Goal: Entertainment & Leisure: Consume media (video, audio)

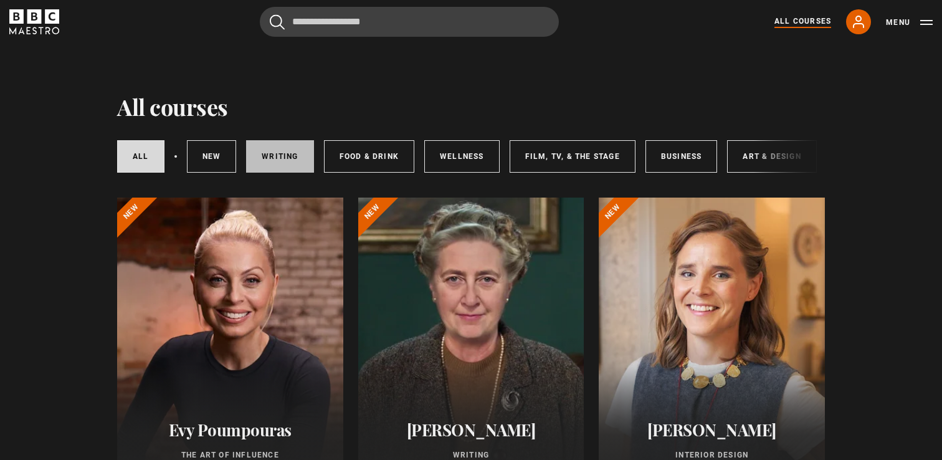
click at [280, 163] on link "Writing" at bounding box center [279, 156] width 67 height 32
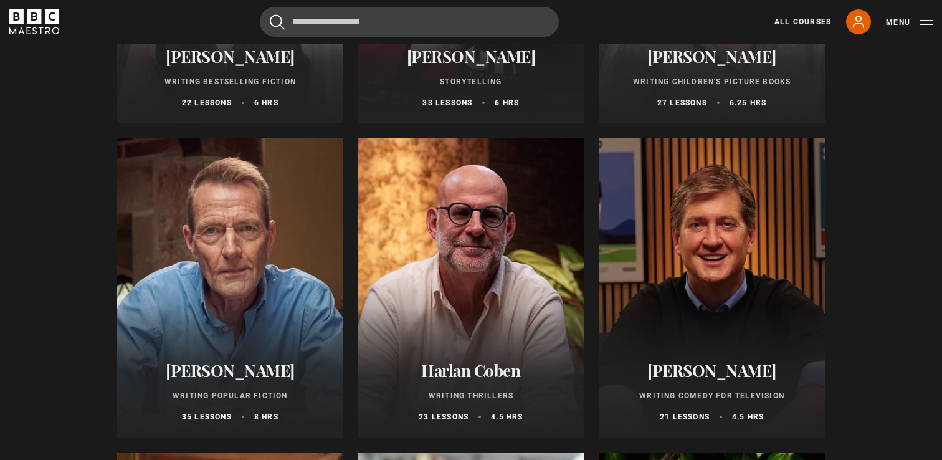
scroll to position [721, 0]
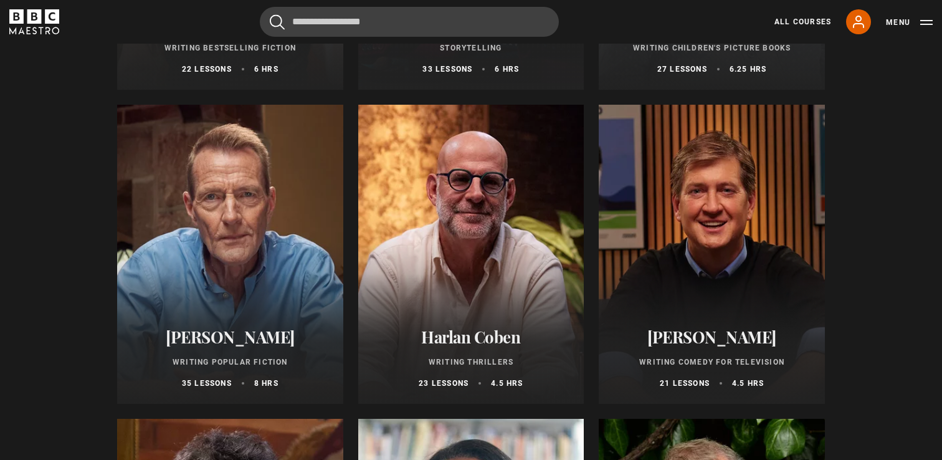
click at [303, 192] on div at bounding box center [230, 254] width 226 height 299
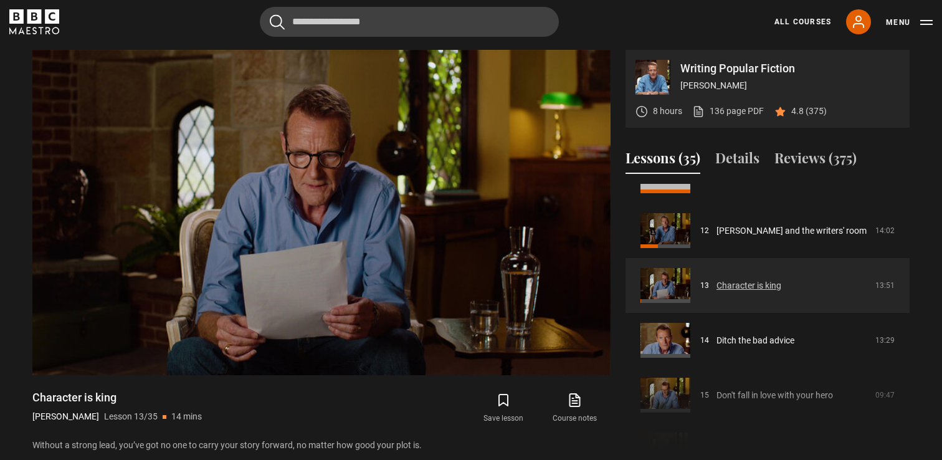
scroll to position [636, 0]
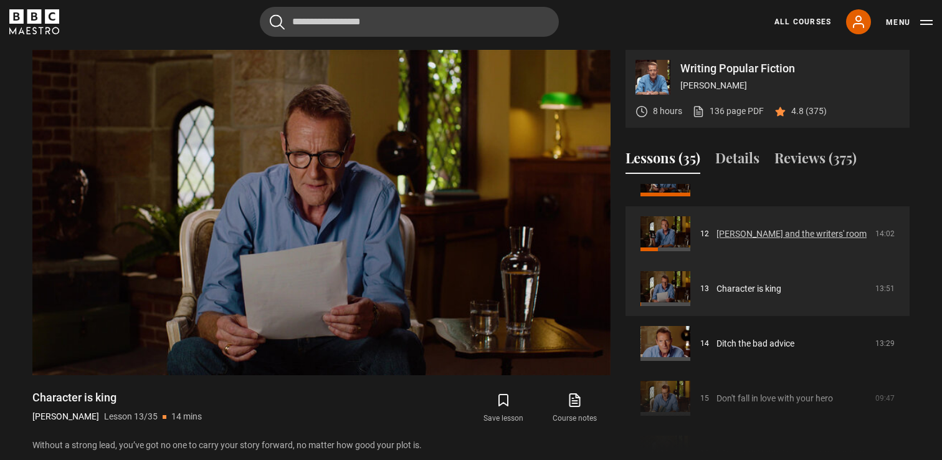
click at [717, 232] on link "[PERSON_NAME] and the writers' room" at bounding box center [792, 233] width 150 height 13
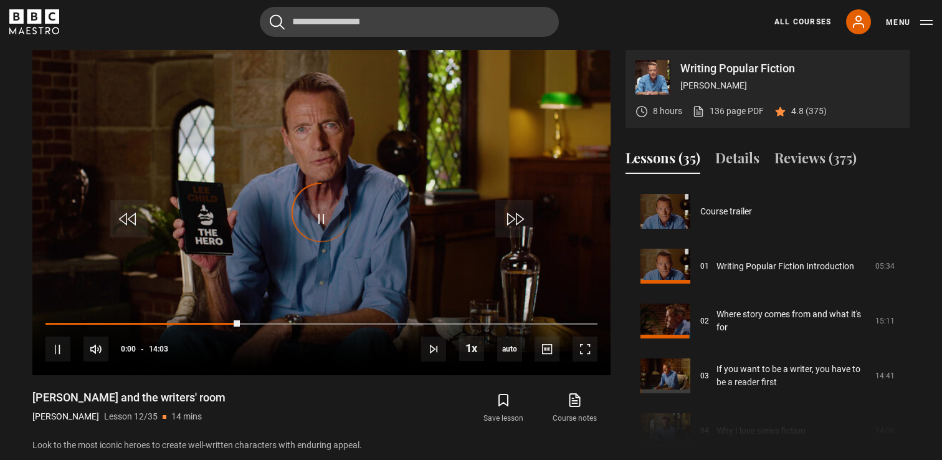
scroll to position [603, 0]
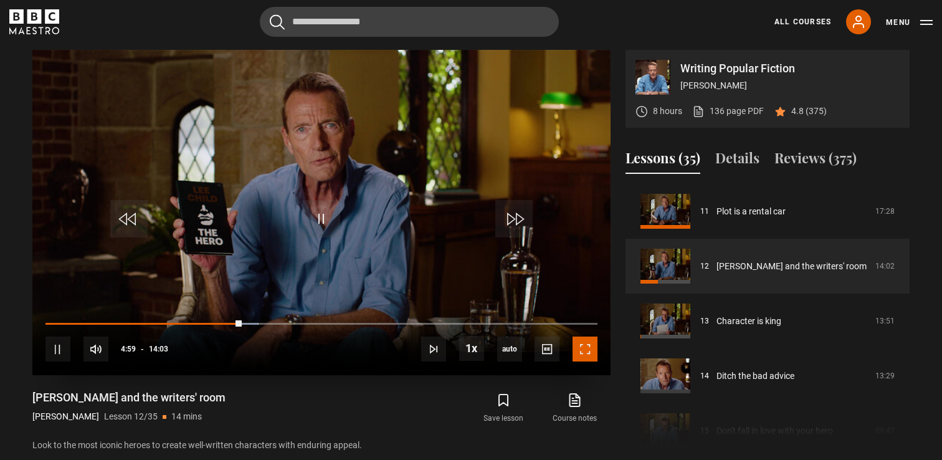
click at [587, 348] on span "Video Player" at bounding box center [585, 349] width 25 height 25
click at [577, 357] on span "Video Player" at bounding box center [585, 349] width 25 height 25
